Goal: Information Seeking & Learning: Check status

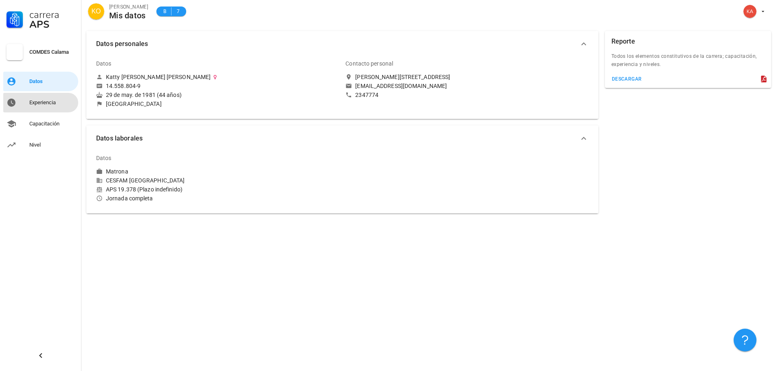
click at [40, 100] on div "Experiencia" at bounding box center [52, 102] width 46 height 7
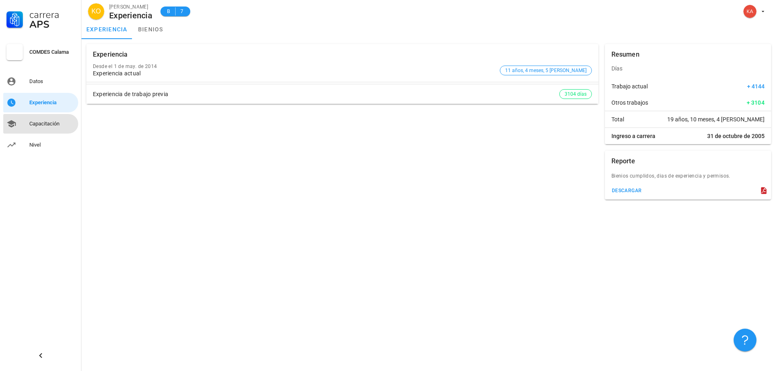
click at [33, 125] on div "Capacitación" at bounding box center [52, 124] width 46 height 7
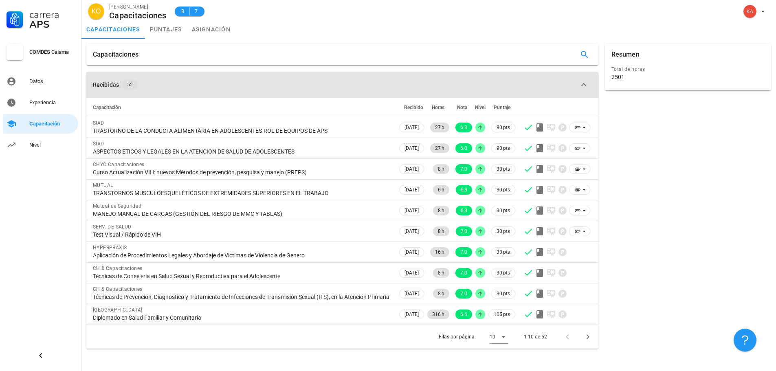
click at [583, 86] on icon "button" at bounding box center [584, 85] width 10 height 10
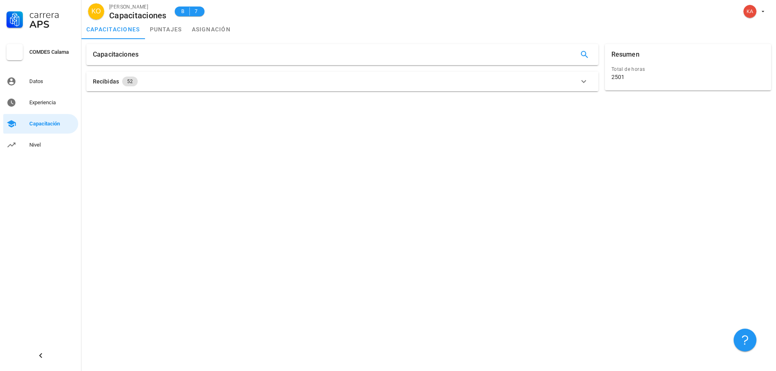
click at [583, 86] on icon "button" at bounding box center [584, 82] width 10 height 10
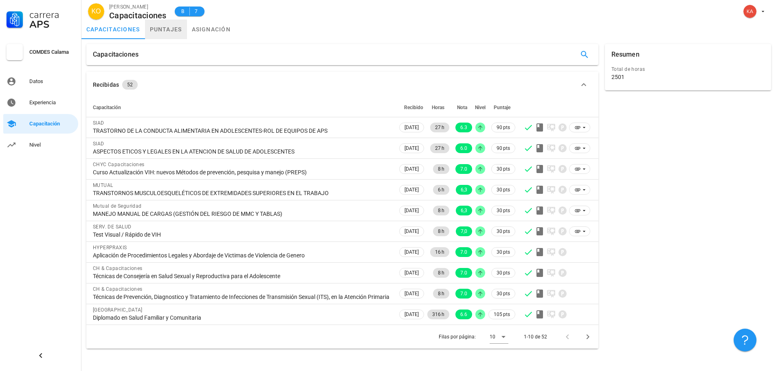
click at [156, 28] on link "puntajes" at bounding box center [166, 30] width 42 height 20
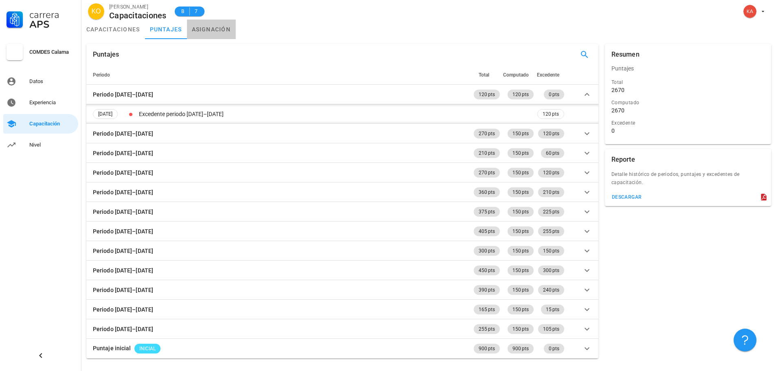
click at [222, 33] on link "asignación" at bounding box center [211, 30] width 49 height 20
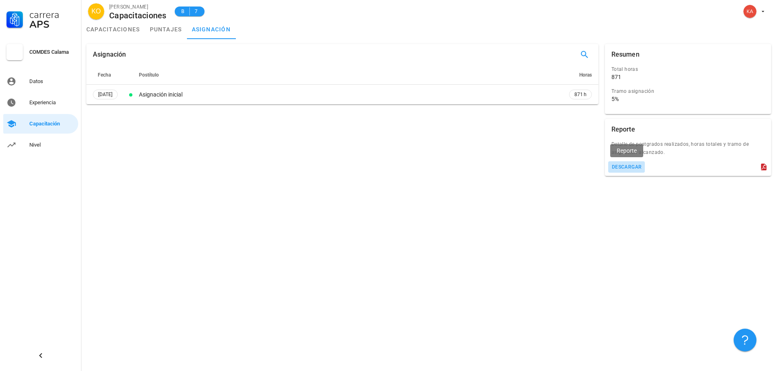
click at [630, 166] on div "descargar" at bounding box center [626, 167] width 31 height 6
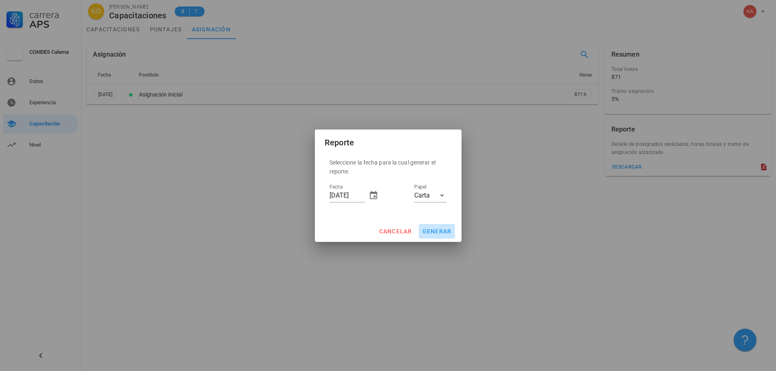
click at [432, 228] on span "generar" at bounding box center [437, 231] width 30 height 7
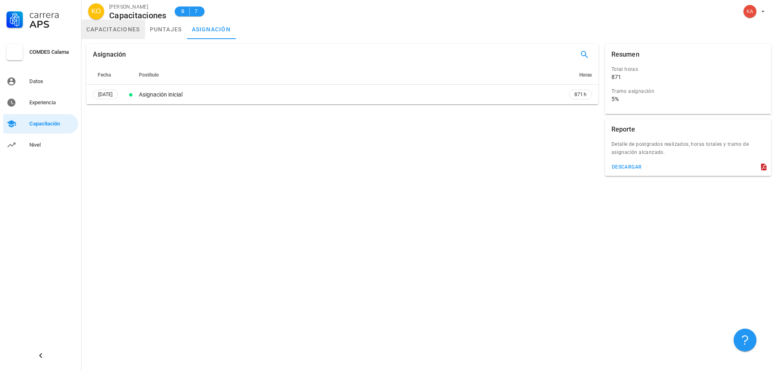
click at [110, 27] on link "capacitaciones" at bounding box center [113, 30] width 64 height 20
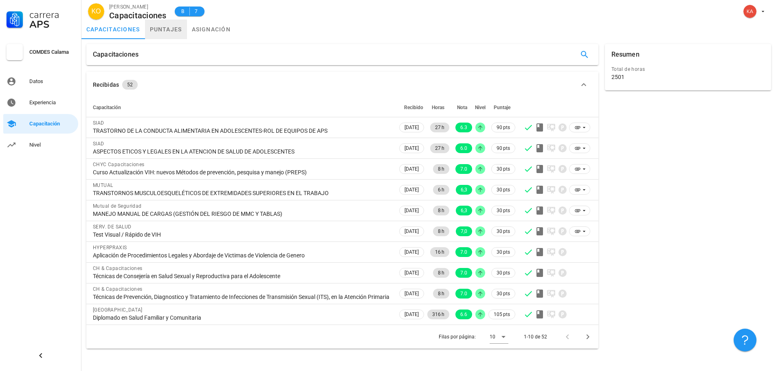
click at [171, 29] on link "puntajes" at bounding box center [166, 30] width 42 height 20
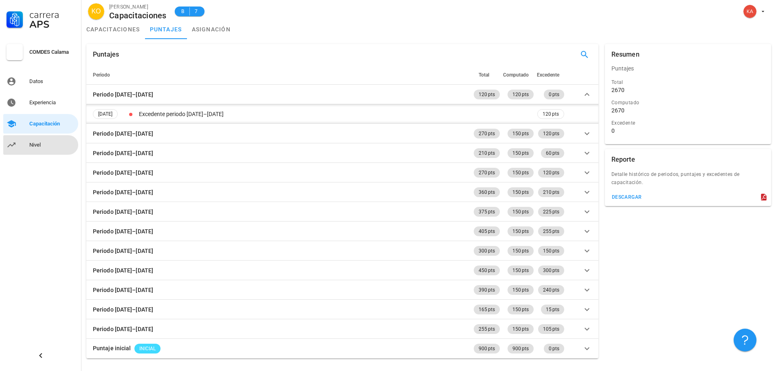
click at [45, 142] on div "Nivel" at bounding box center [52, 145] width 46 height 7
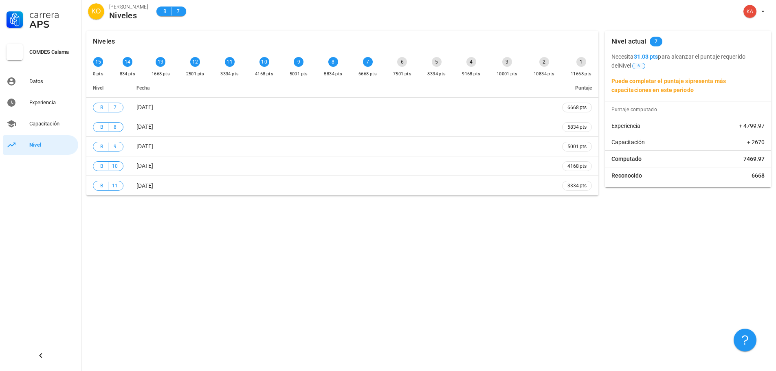
click at [634, 66] on span "6" at bounding box center [638, 66] width 13 height 7
